Goal: Transaction & Acquisition: Subscribe to service/newsletter

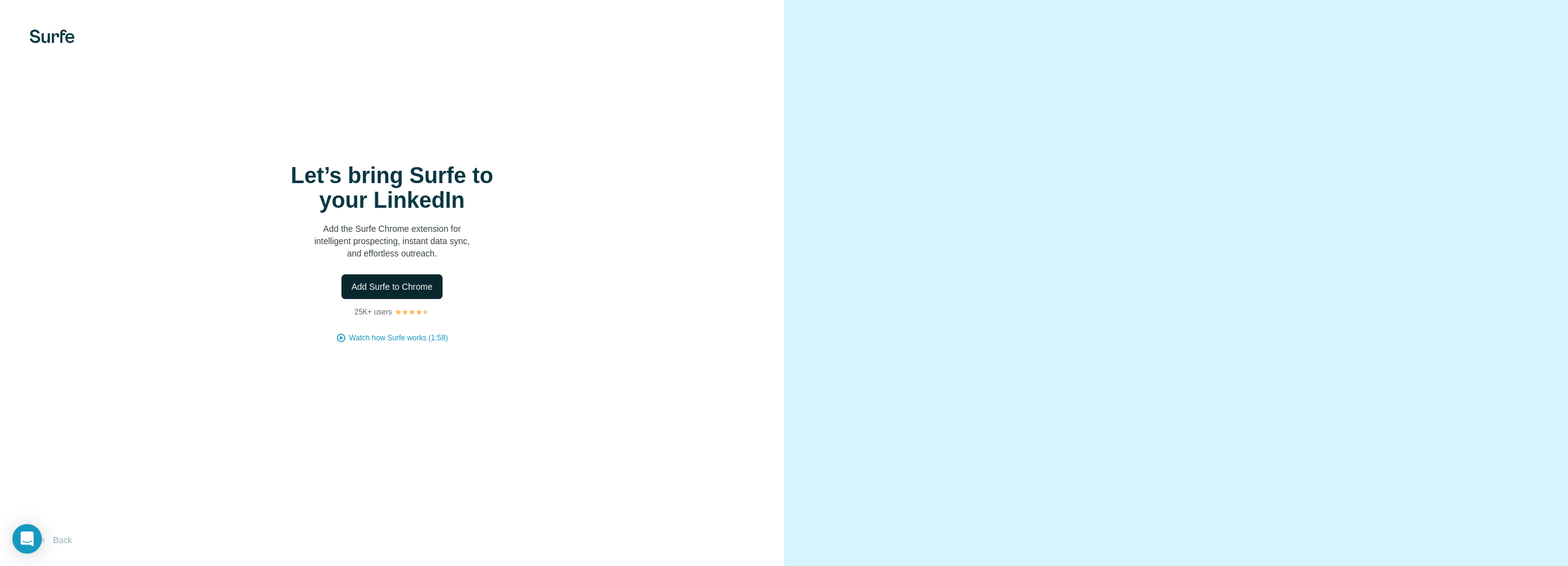
click at [392, 284] on span "Add Surfe to Chrome" at bounding box center [392, 287] width 81 height 13
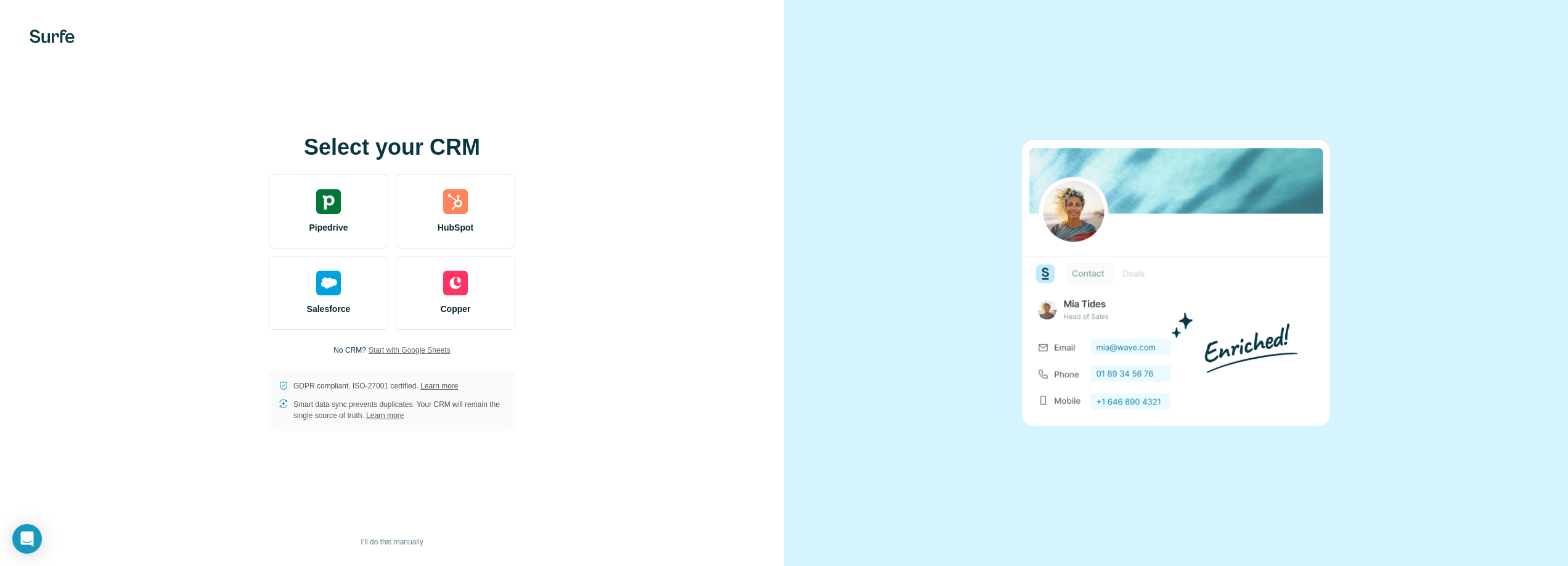
click at [416, 352] on span "Start with Google Sheets" at bounding box center [410, 350] width 82 height 11
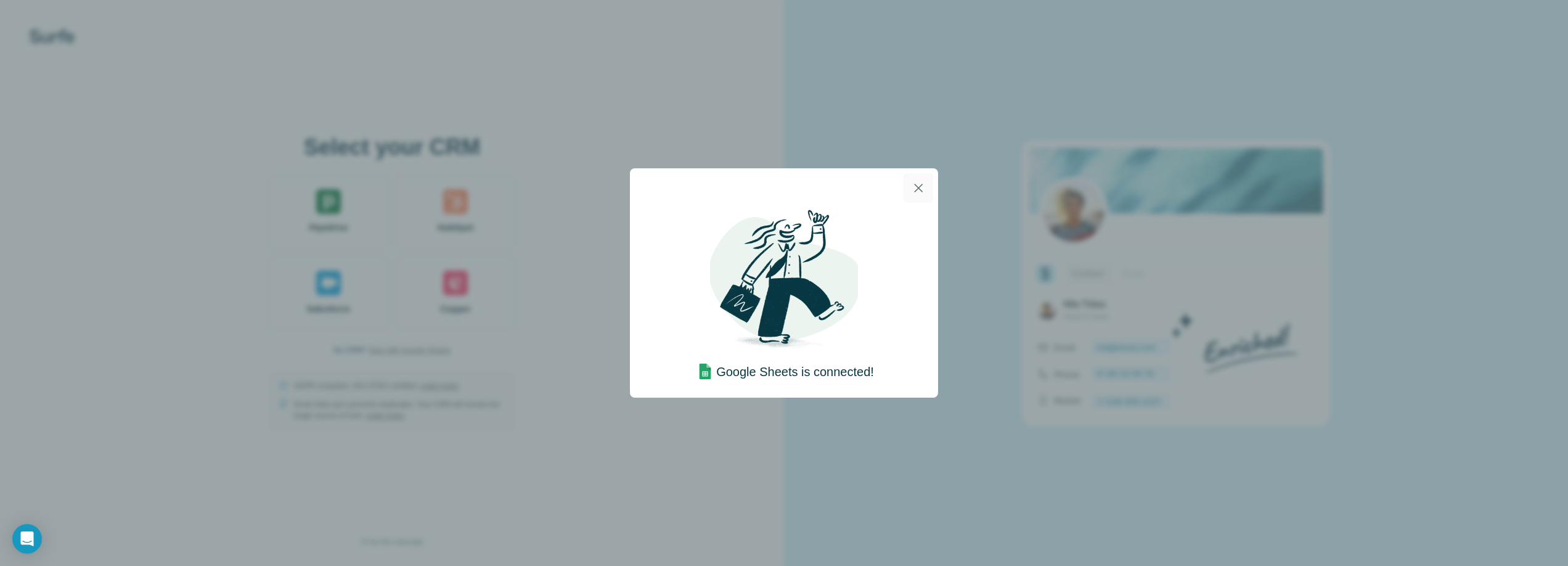
click at [917, 184] on icon "button" at bounding box center [918, 187] width 15 height 14
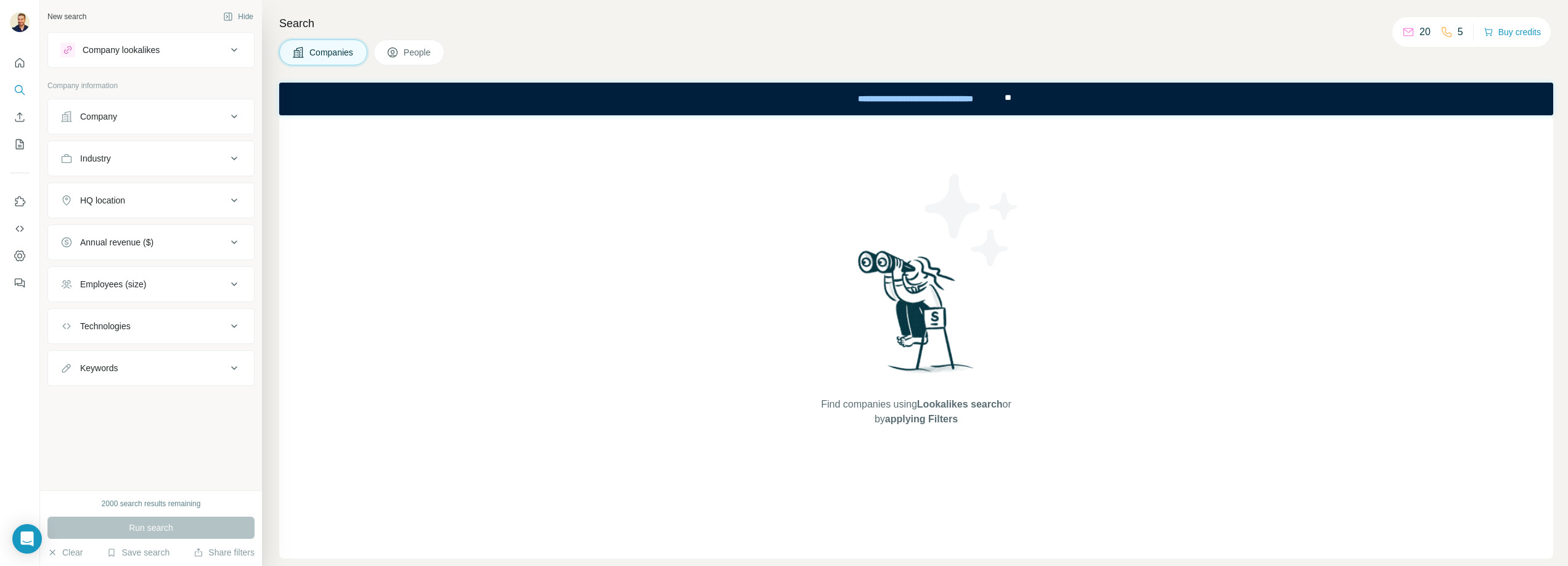
click at [410, 52] on span "People" at bounding box center [417, 52] width 28 height 13
